Goal: Task Accomplishment & Management: Complete application form

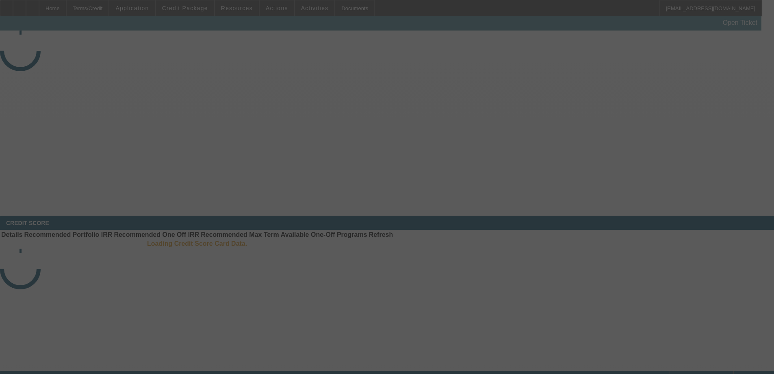
select select "4"
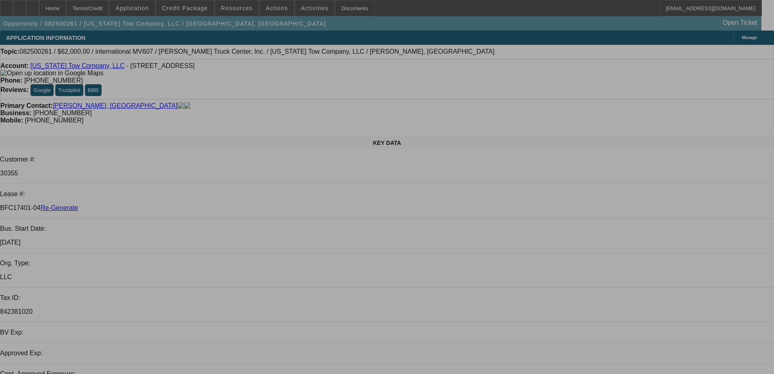
select select "0"
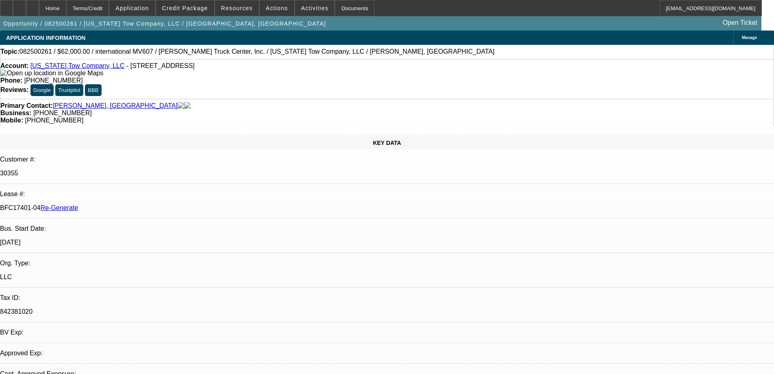
select select "2"
select select "0"
select select "6"
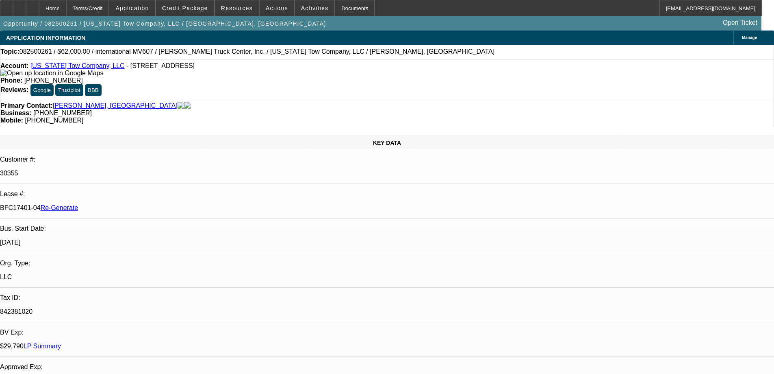
click at [7, 5] on icon at bounding box center [7, 5] width 0 height 0
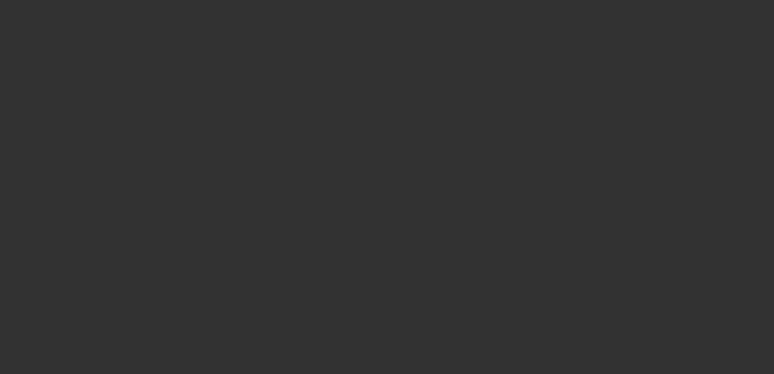
select select "3"
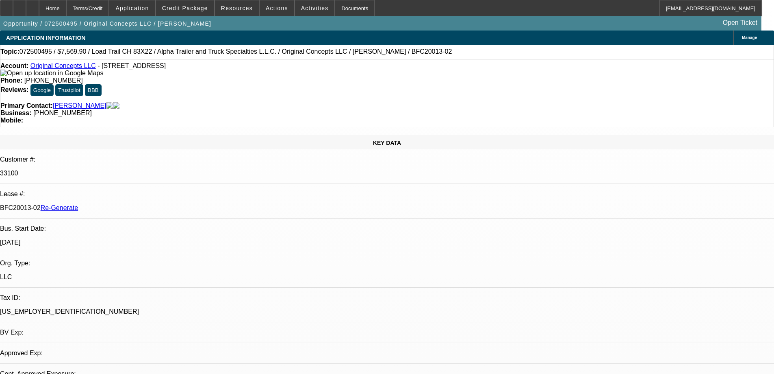
select select "0"
select select "2"
select select "0"
select select "6"
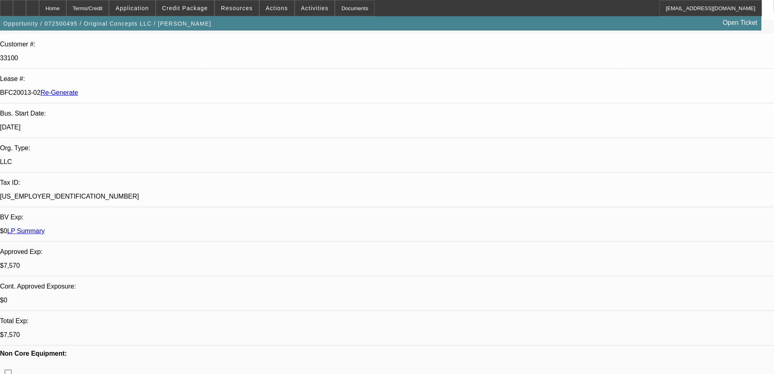
scroll to position [122, 0]
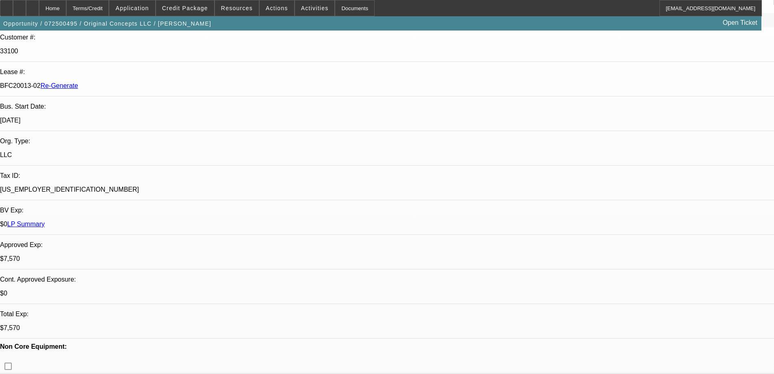
click at [337, 6] on div "Documents" at bounding box center [355, 8] width 40 height 16
click at [347, 7] on div "Documents" at bounding box center [355, 8] width 40 height 16
click at [295, 8] on span at bounding box center [315, 8] width 40 height 20
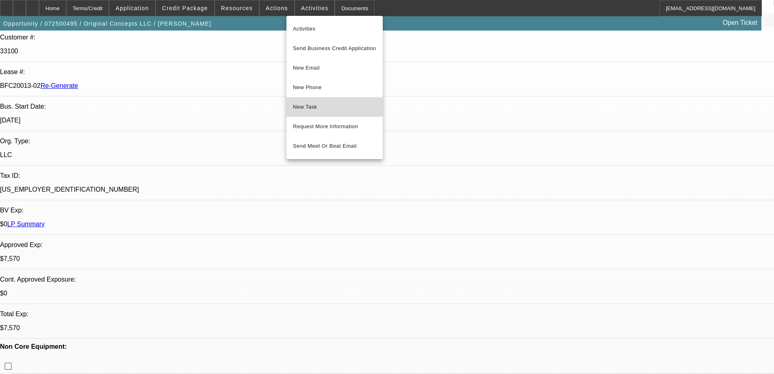
click at [310, 109] on span "New Task" at bounding box center [334, 107] width 83 height 10
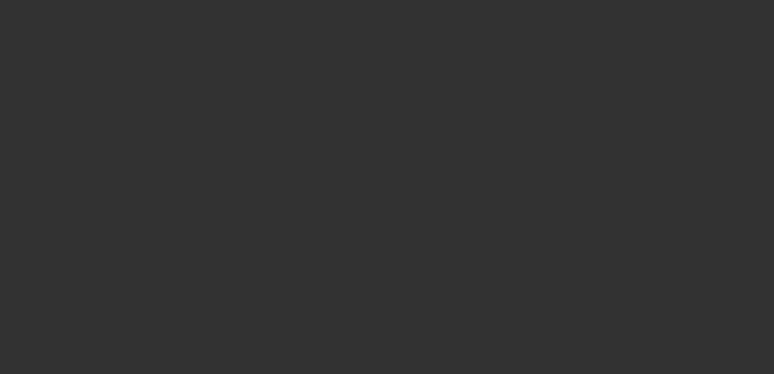
select select "3"
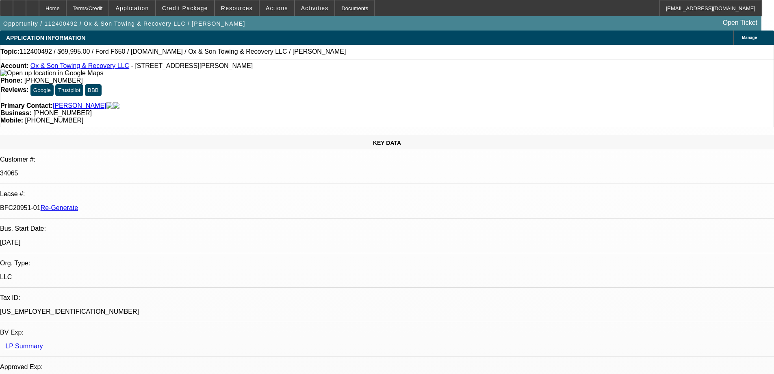
select select "0"
select select "1"
select select "6"
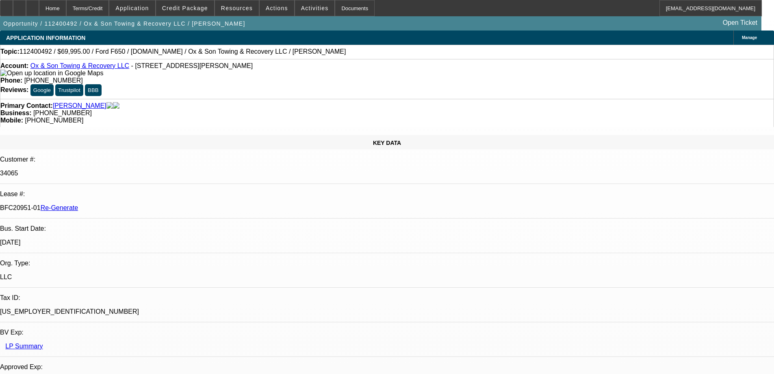
select select "3"
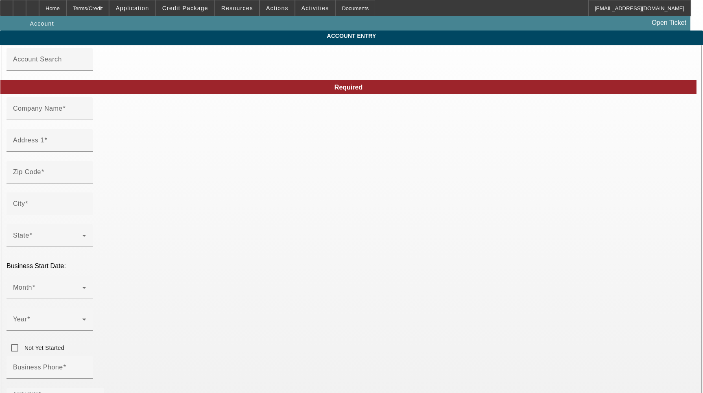
type input "Original Concepts LLC"
type input "192 Woodlands Ln"
type input "39071"
type input "Flora"
type input "[PHONE_NUMBER]"
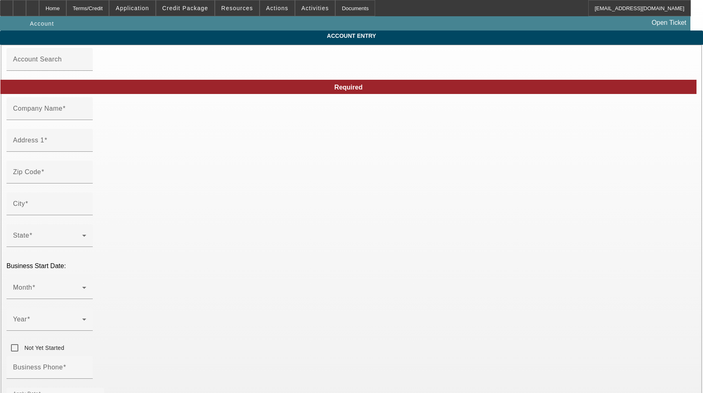
type input "originalconcepts1@outlook.com"
type input "Madison"
type input "[US_EMPLOYER_IDENTIFICATION_NUMBER]"
type input "7/22/2025"
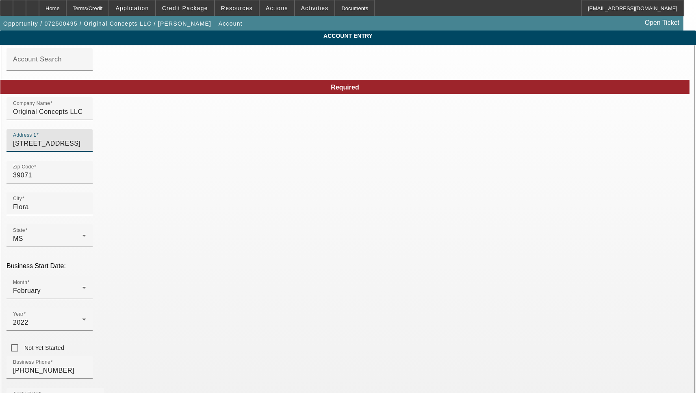
click at [86, 148] on input "192 Woodlands Ln" at bounding box center [49, 144] width 73 height 10
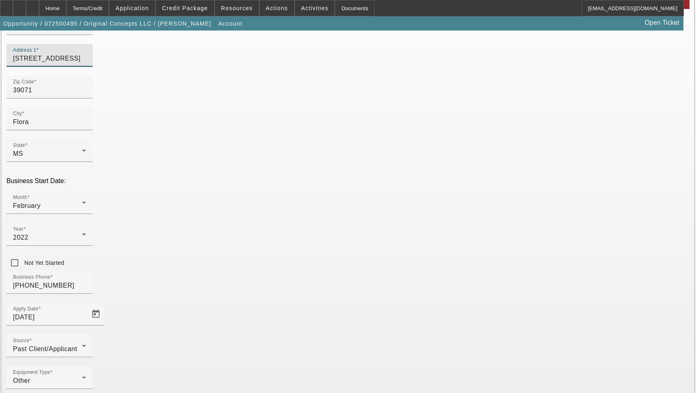
scroll to position [87, 0]
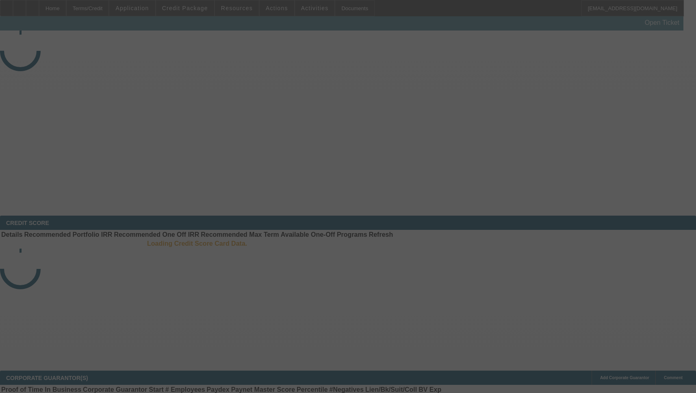
select select "3"
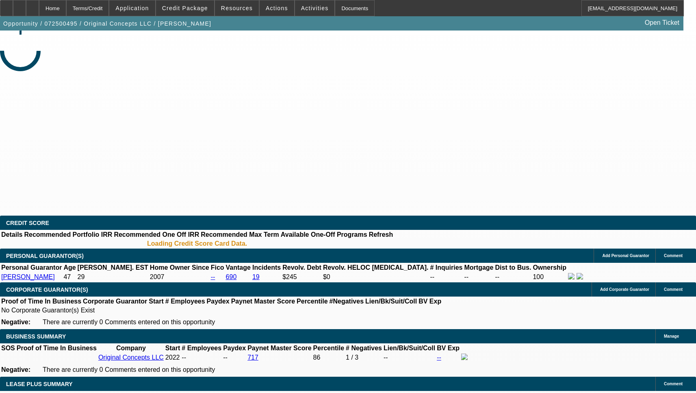
select select "0"
select select "2"
select select "0"
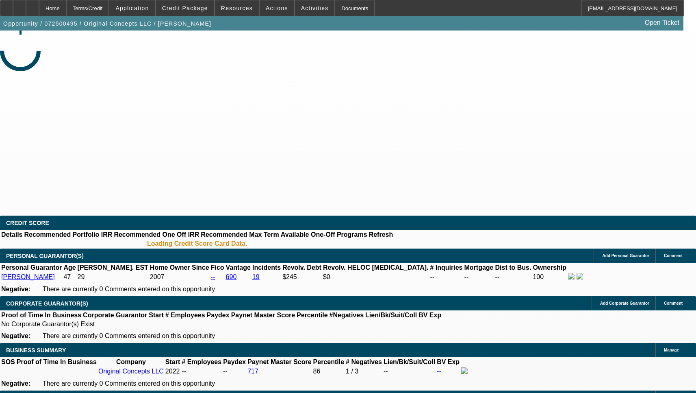
select select "2"
select select "6"
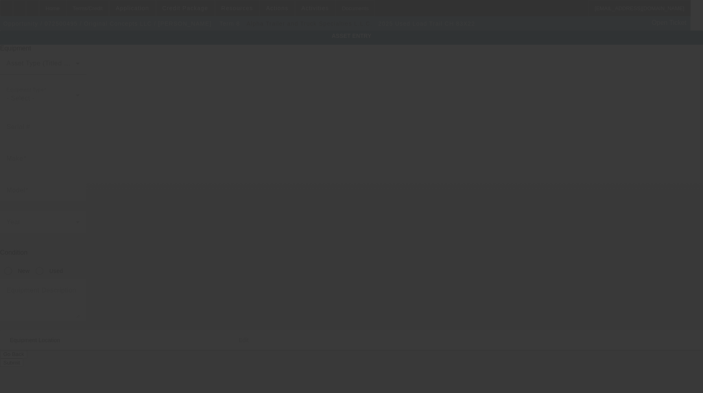
type input "4ZECH2238S1354642"
type input "Load Trail"
type input "CH 83X22"
radio input "true"
type textarea "Triple Axle Equipment Trailer 21K GVWR"
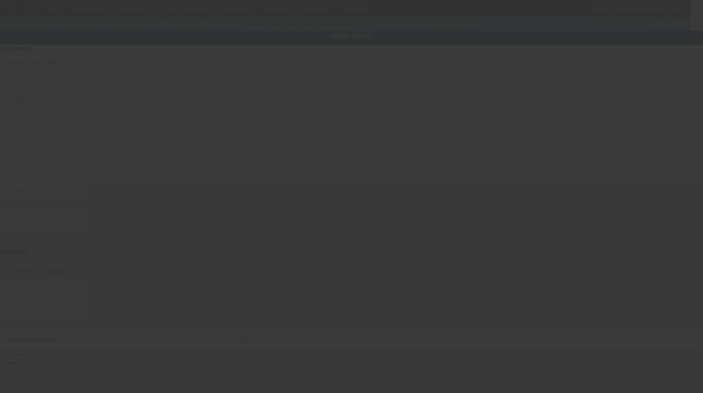
type input "192 Woodlands Ln"
type input "Flora"
type input "39071"
type input "Madison"
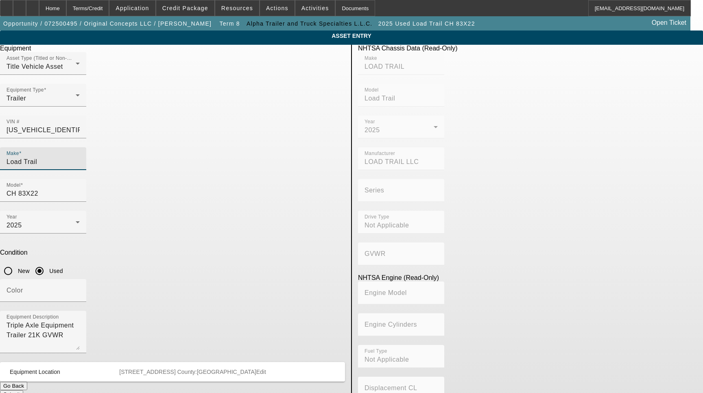
click at [80, 157] on input "Load Trail" at bounding box center [43, 162] width 73 height 10
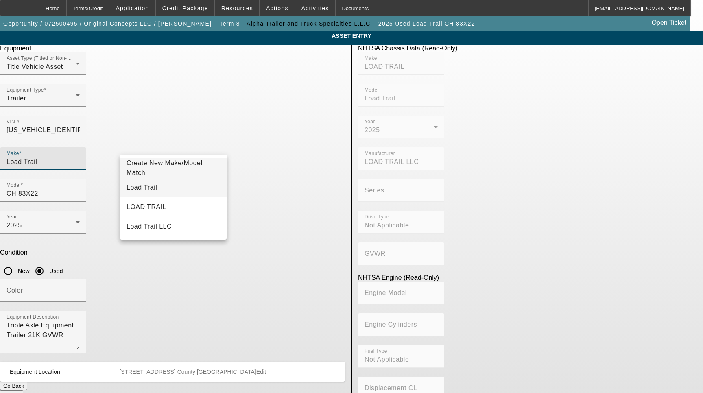
click at [170, 187] on mat-option "Load Trail" at bounding box center [173, 188] width 107 height 20
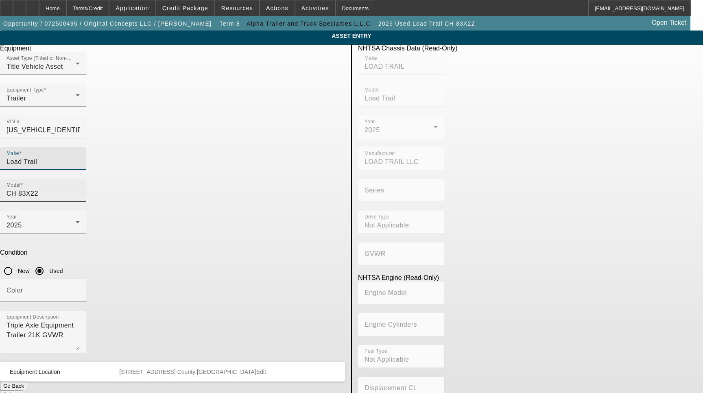
click at [80, 189] on input "CH 83X22" at bounding box center [43, 194] width 73 height 10
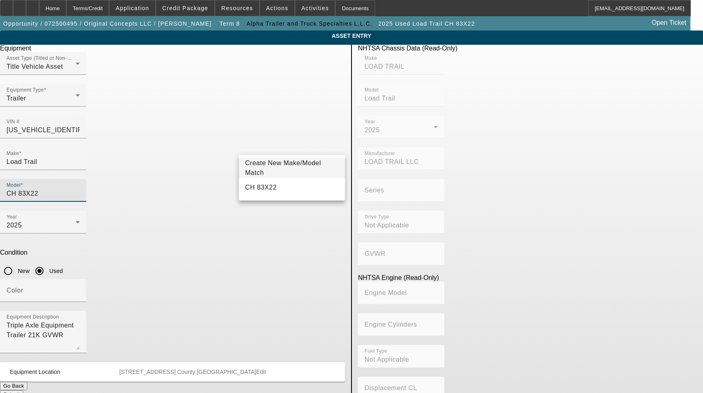
click at [303, 176] on mat-option "Create New Make/Model Match" at bounding box center [292, 168] width 107 height 20
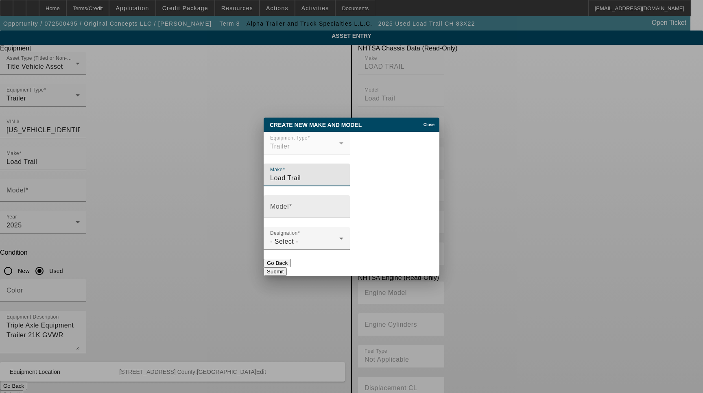
click at [303, 209] on input "Model" at bounding box center [306, 210] width 73 height 10
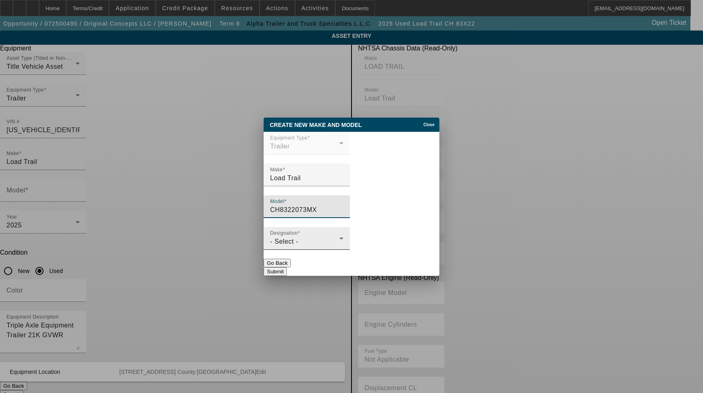
type input "CH8322073MX"
click at [312, 241] on div "- Select -" at bounding box center [304, 242] width 69 height 10
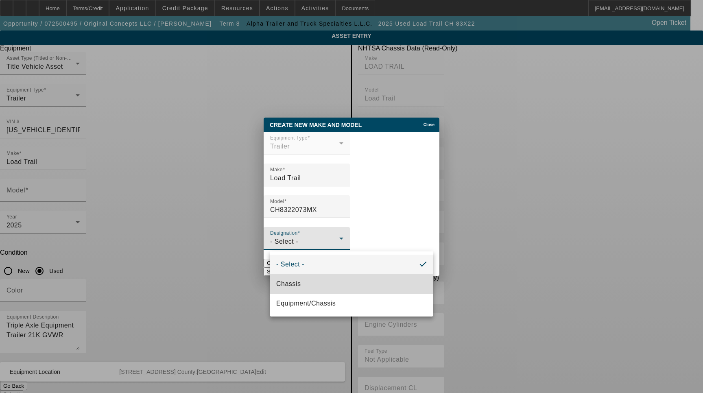
click at [311, 280] on mat-option "Chassis" at bounding box center [351, 284] width 163 height 20
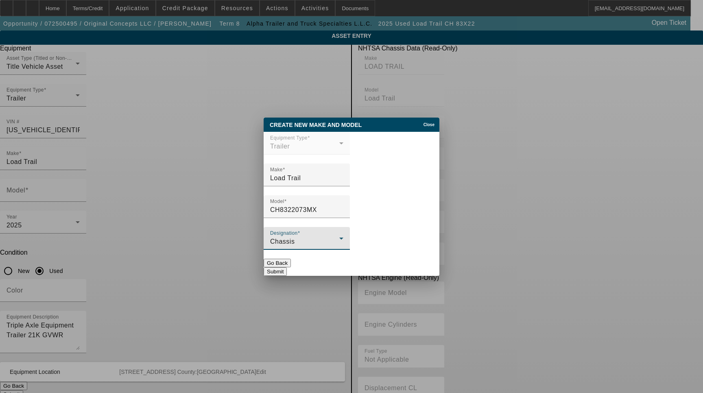
click at [287, 270] on button "Submit" at bounding box center [274, 271] width 23 height 9
type input "CH8322073MX"
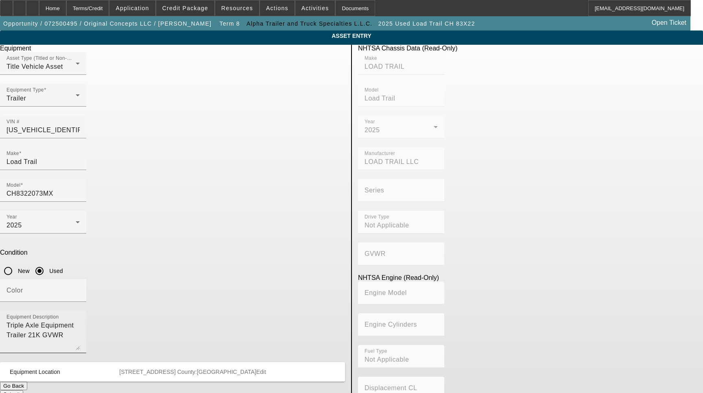
click at [80, 311] on div "Equipment Description Triple Axle Equipment Trailer 21K GVWR" at bounding box center [43, 332] width 73 height 42
click at [80, 320] on textarea "Triple Axle Equipment Trailer 21K GVWR" at bounding box center [43, 334] width 73 height 29
type textarea "u"
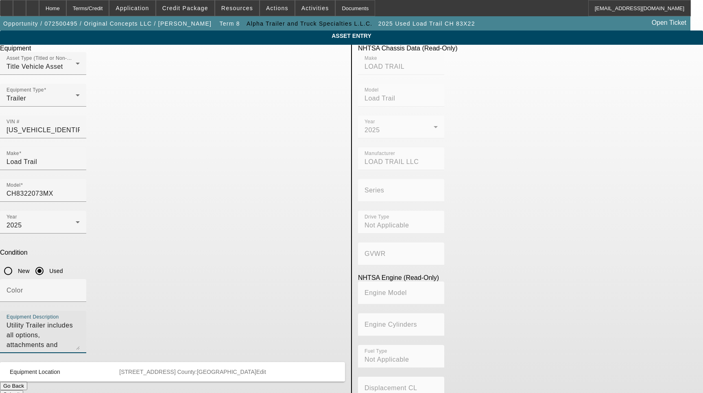
type textarea "Utility Trailer includes all options, attachments and accessories"
click at [266, 368] on span "Edit" at bounding box center [261, 371] width 10 height 7
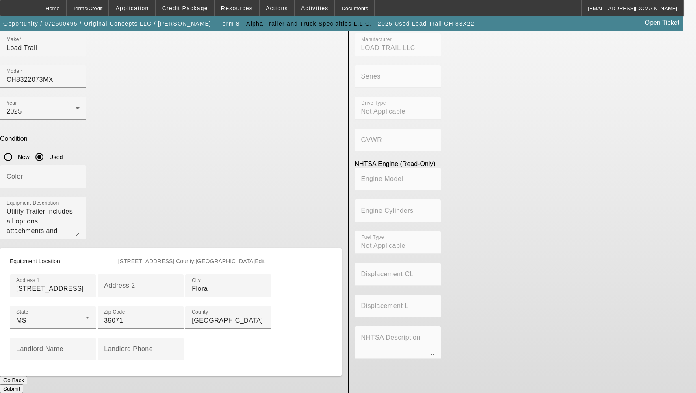
scroll to position [163, 0]
click at [89, 284] on input "192 Woodlands Ln" at bounding box center [52, 289] width 73 height 10
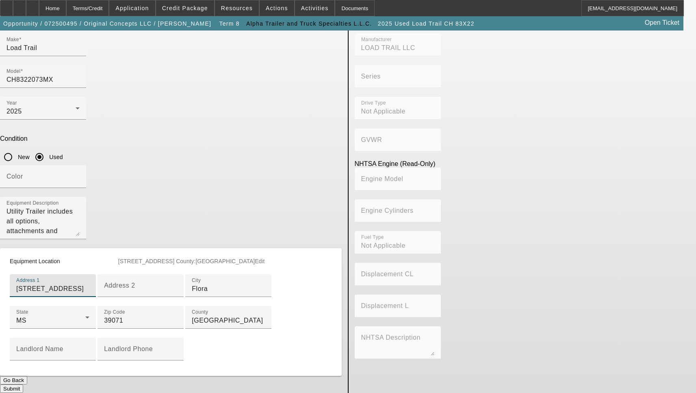
click at [23, 384] on button "Submit" at bounding box center [11, 388] width 23 height 9
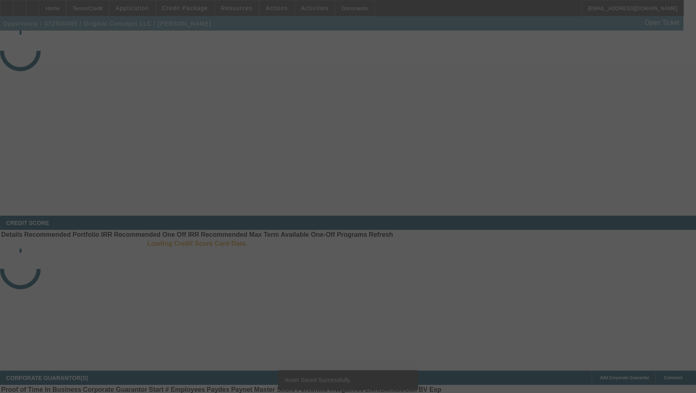
select select "3"
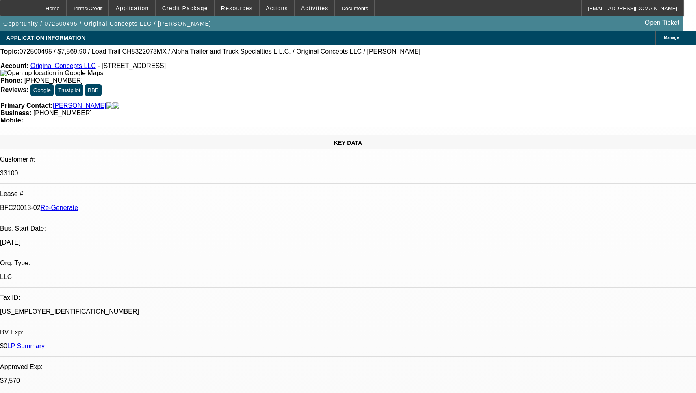
select select "0"
select select "2"
select select "0"
select select "1"
select select "2"
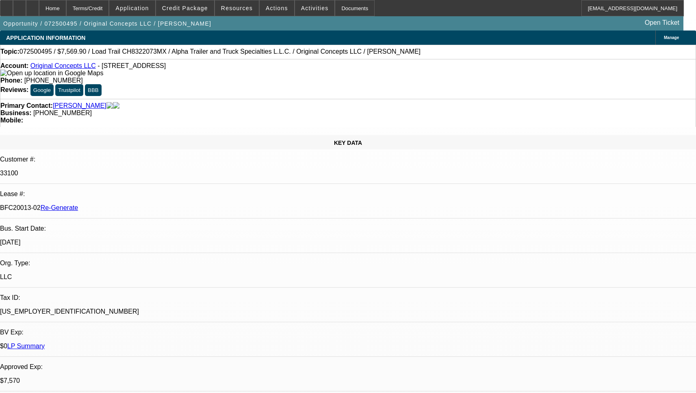
select select "6"
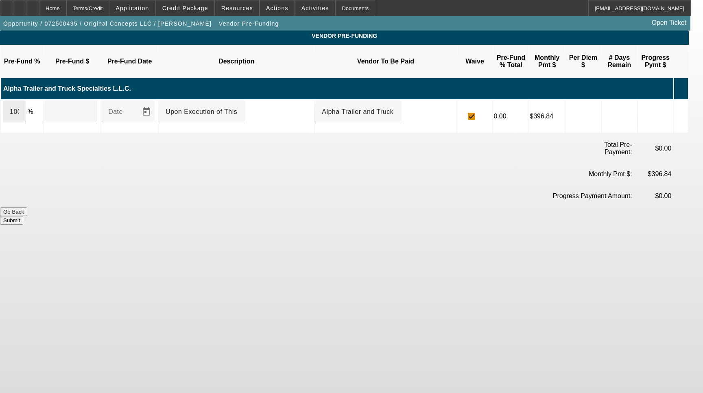
click at [26, 100] on div "100" at bounding box center [14, 111] width 22 height 23
type input "$8,199.90"
click at [580, 185] on td "Progress Payment Amount:" at bounding box center [573, 195] width 117 height 21
click at [23, 216] on button "Submit" at bounding box center [11, 220] width 23 height 9
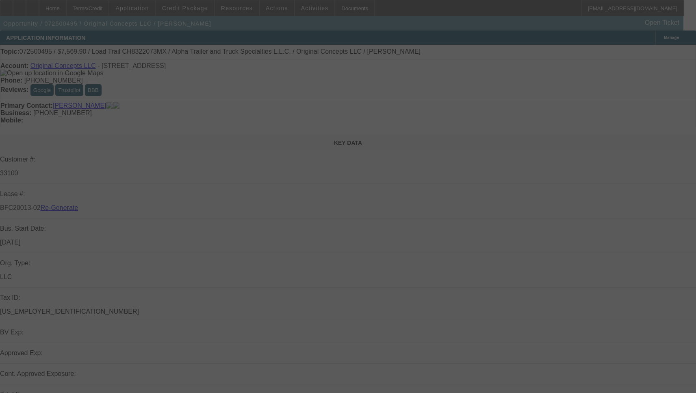
select select "3"
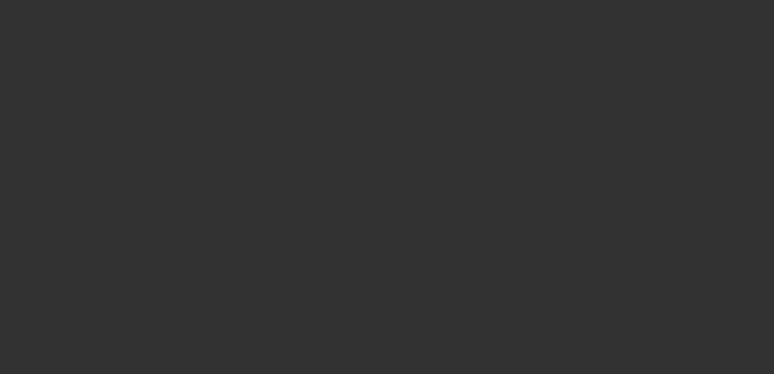
select select "3"
select select "0"
select select "2"
select select "0"
select select "6"
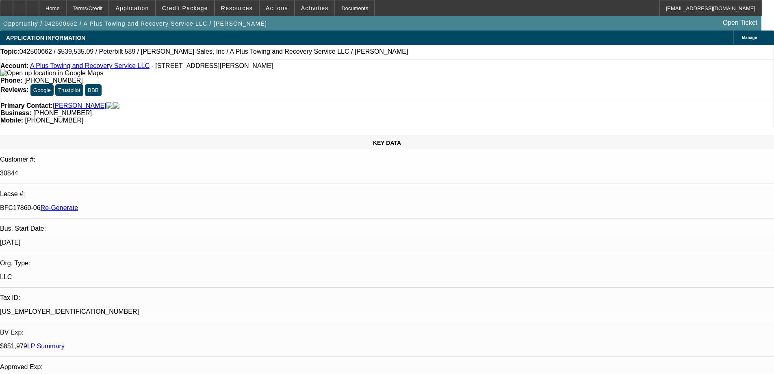
click at [350, 8] on div "Documents" at bounding box center [355, 8] width 40 height 16
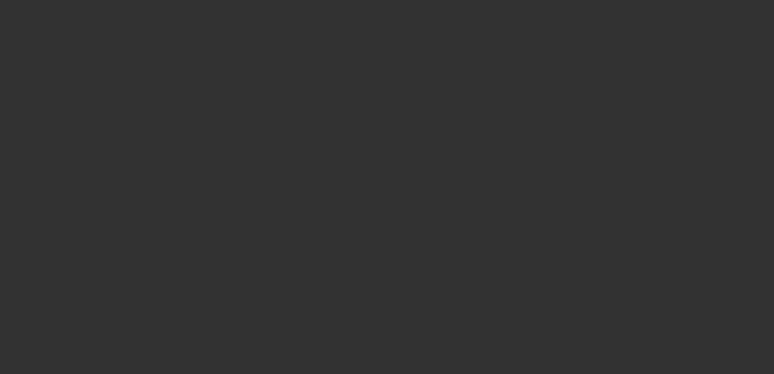
select select "4"
select select "0"
select select "2"
select select "0.1"
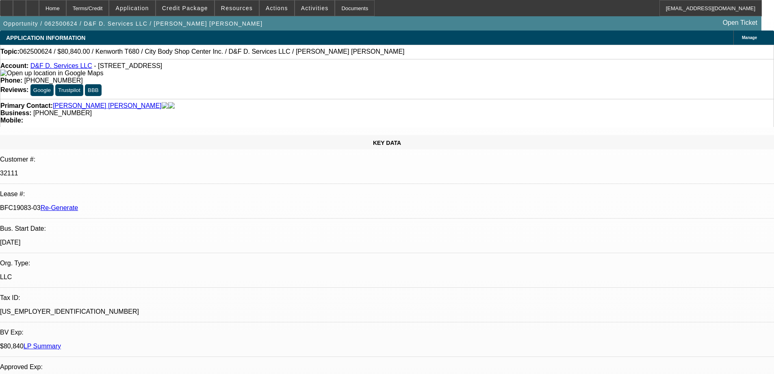
select select "1"
select select "2"
select select "4"
